Goal: Information Seeking & Learning: Learn about a topic

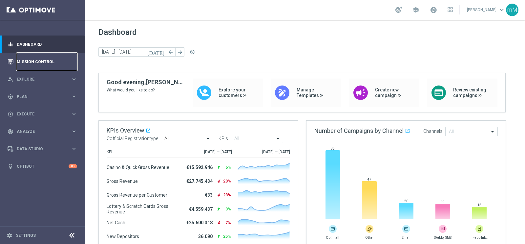
click at [43, 65] on link "Mission Control" at bounding box center [47, 61] width 60 height 17
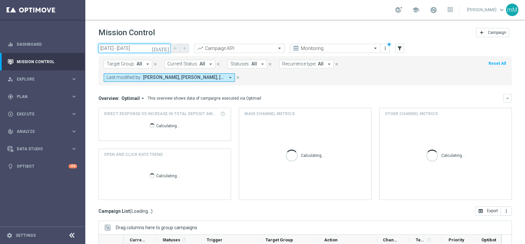
click at [127, 50] on input "[DATE] - [DATE]" at bounding box center [134, 48] width 72 height 9
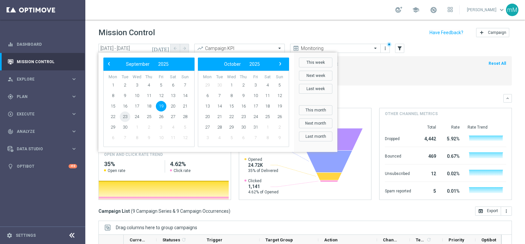
click at [125, 114] on span "23" at bounding box center [125, 116] width 11 height 11
type input "[DATE] - [DATE]"
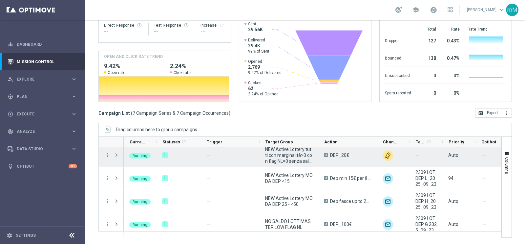
scroll to position [31, 0]
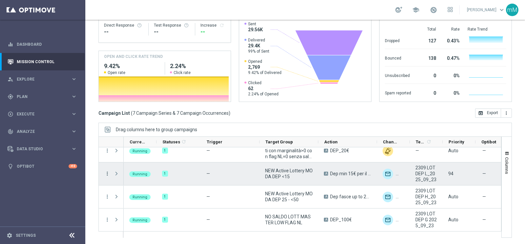
click at [109, 173] on icon "more_vert" at bounding box center [107, 173] width 6 height 6
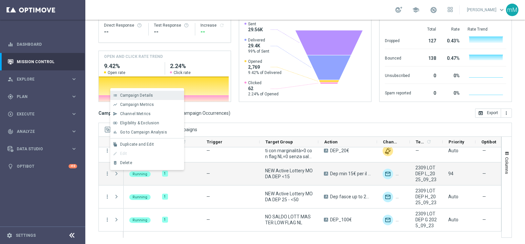
click at [164, 97] on div "Campaign Details" at bounding box center [150, 95] width 61 height 5
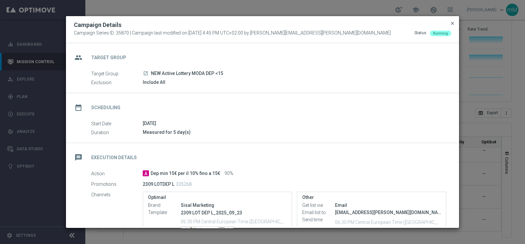
click at [451, 24] on span "close" at bounding box center [452, 23] width 5 height 5
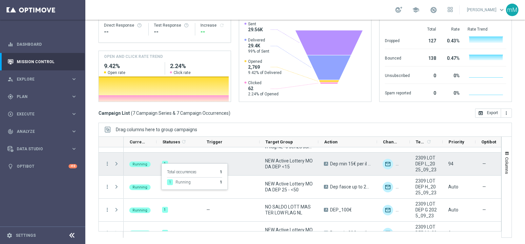
scroll to position [48, 0]
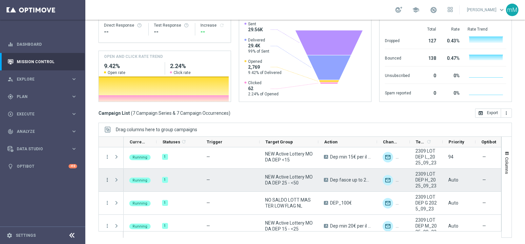
click at [105, 179] on icon "more_vert" at bounding box center [107, 180] width 6 height 6
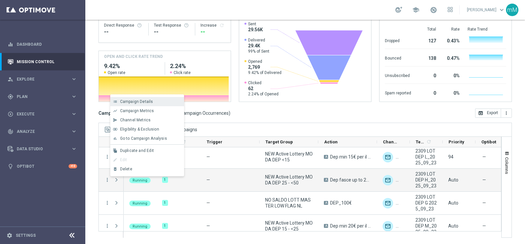
click at [162, 100] on div "Campaign Details" at bounding box center [150, 101] width 61 height 5
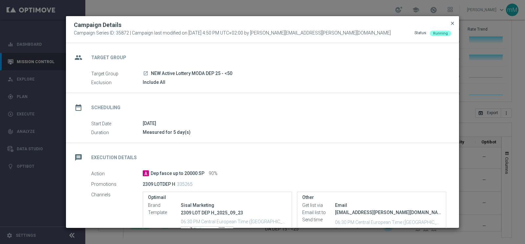
click at [451, 22] on span "close" at bounding box center [452, 23] width 5 height 5
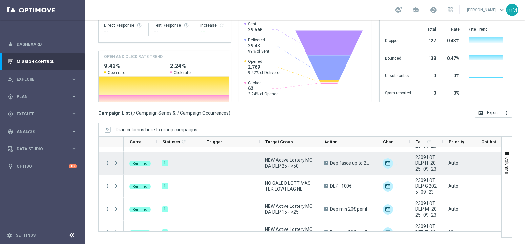
scroll to position [77, 0]
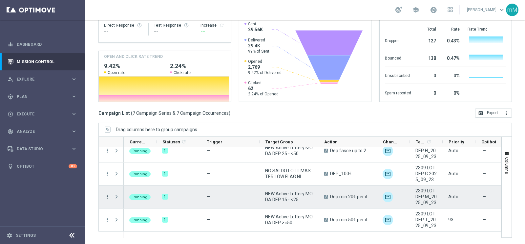
click at [109, 196] on icon "more_vert" at bounding box center [107, 196] width 6 height 6
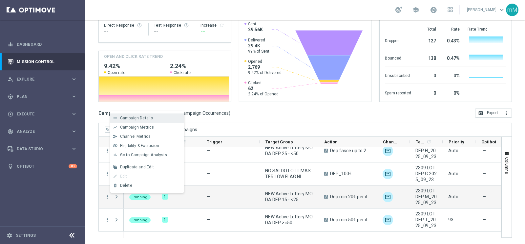
click at [157, 118] on div "Campaign Details" at bounding box center [150, 118] width 61 height 5
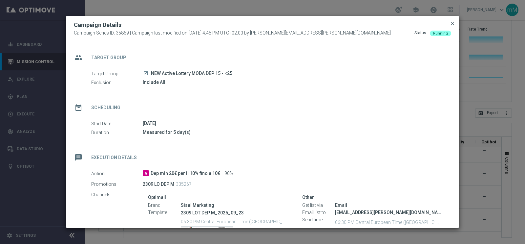
click at [452, 23] on span "close" at bounding box center [452, 23] width 5 height 5
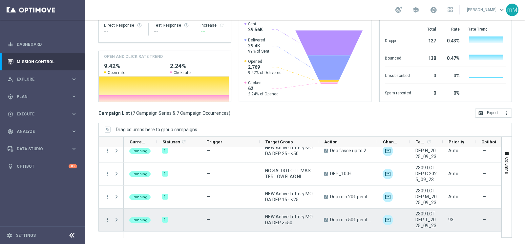
click at [108, 217] on icon "more_vert" at bounding box center [107, 219] width 6 height 6
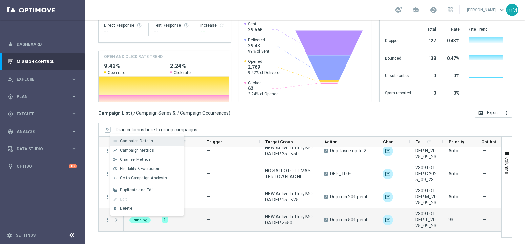
click at [148, 137] on div "list Campaign Details" at bounding box center [147, 140] width 74 height 9
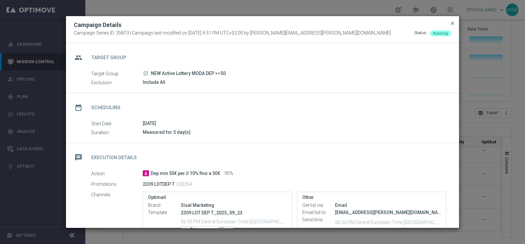
click at [453, 22] on span "close" at bounding box center [452, 23] width 5 height 5
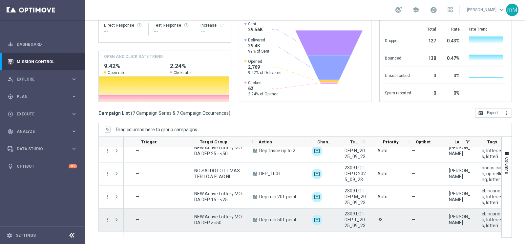
scroll to position [0, 0]
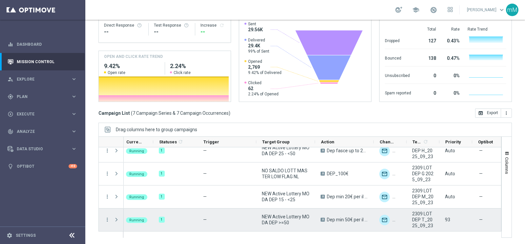
click at [277, 217] on span "NEW Active Lottery MODA DEP >=50" at bounding box center [286, 219] width 48 height 12
